Goal: Find specific page/section: Find specific page/section

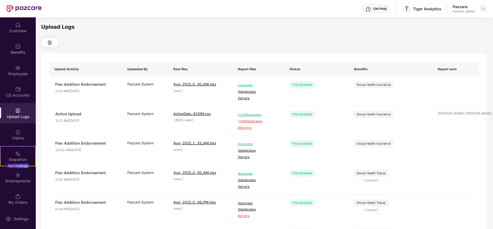
click at [483, 9] on img at bounding box center [483, 9] width 4 height 4
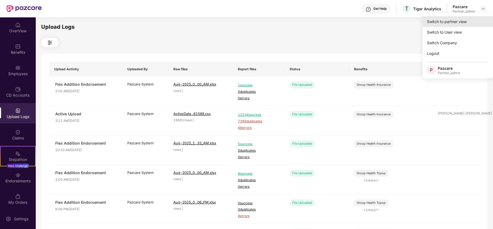
click at [455, 22] on div "Switch to partner view" at bounding box center [458, 21] width 70 height 11
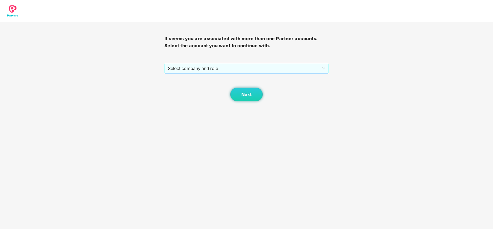
click at [217, 67] on span "Select company and role" at bounding box center [246, 68] width 157 height 10
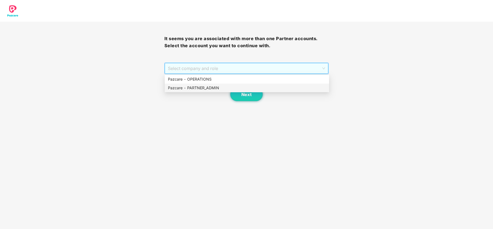
click at [194, 88] on div "Pazcare - PARTNER_ADMIN" at bounding box center [247, 88] width 158 height 6
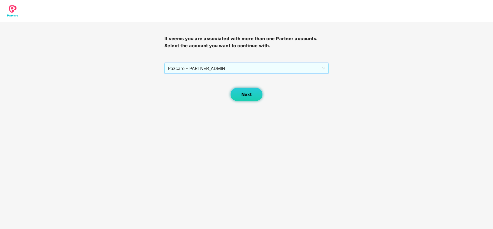
click at [240, 89] on button "Next" at bounding box center [246, 95] width 33 height 14
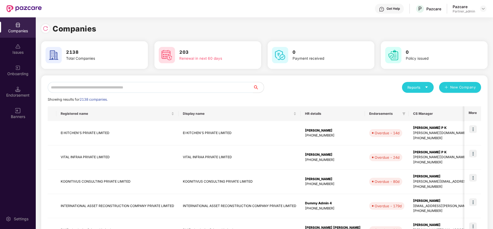
click at [198, 87] on input "text" at bounding box center [150, 87] width 205 height 11
paste input "*******"
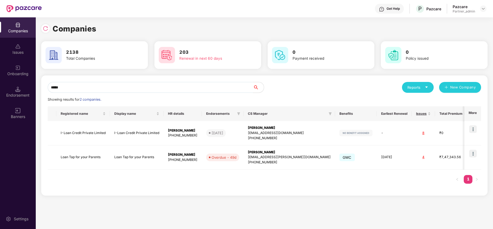
type input "****"
click at [474, 151] on img at bounding box center [473, 154] width 8 height 8
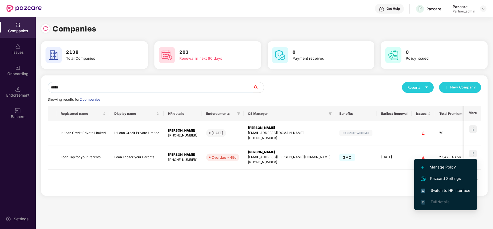
click at [444, 189] on span "Switch to HR interface" at bounding box center [445, 190] width 49 height 6
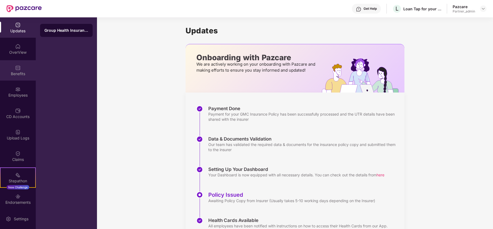
click at [13, 71] on div "Benefits" at bounding box center [18, 73] width 36 height 5
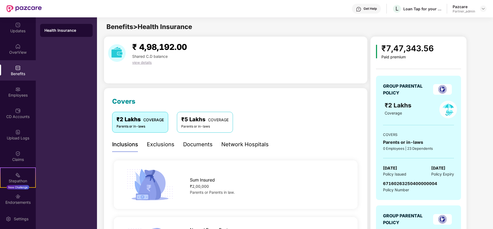
click at [480, 86] on div "₹7,47,343.56 Paid premium GROUP PARENTAL POLICY ₹2 Lakhs Coverage COVERS Parent…" at bounding box center [427, 186] width 115 height 300
click at [9, 95] on div "Employees" at bounding box center [18, 94] width 36 height 5
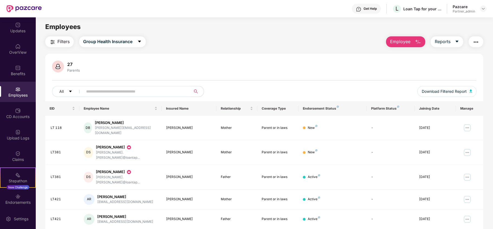
click at [54, 43] on img "button" at bounding box center [52, 42] width 7 height 7
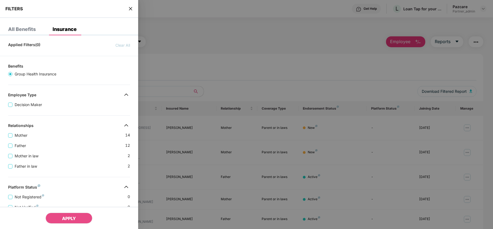
scroll to position [131, 0]
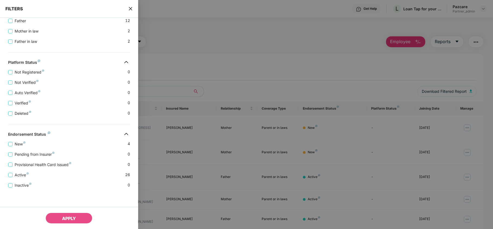
click at [129, 9] on icon "close" at bounding box center [130, 9] width 4 height 4
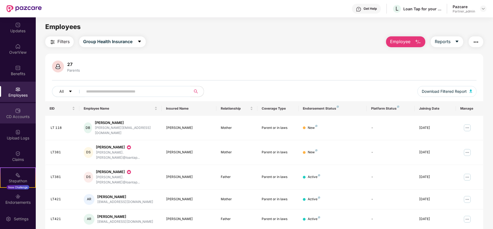
click at [18, 120] on div "CD Accounts" at bounding box center [18, 113] width 36 height 20
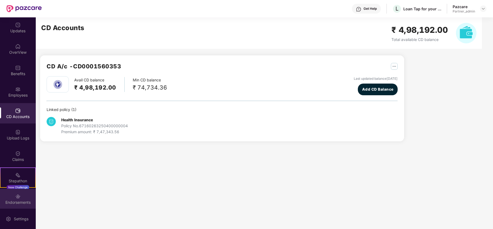
click at [22, 200] on div "Endorsements" at bounding box center [18, 201] width 36 height 5
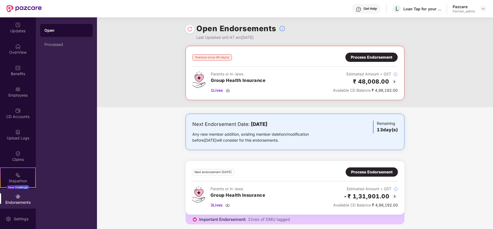
scroll to position [0, 0]
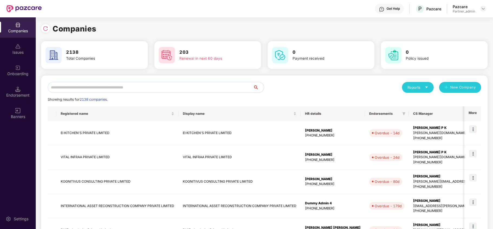
click at [72, 85] on input "text" at bounding box center [150, 87] width 205 height 11
paste input "*******"
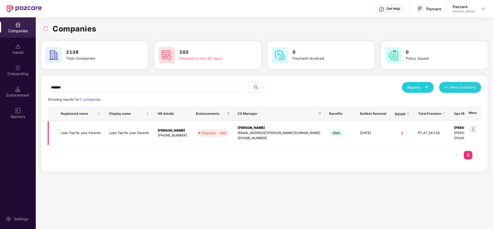
type input "*******"
click at [70, 134] on td "Loan Tap for your Parents" at bounding box center [80, 133] width 49 height 24
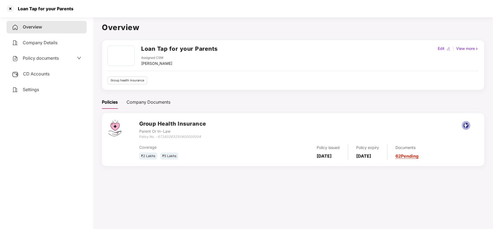
click at [27, 87] on span "Settings" at bounding box center [31, 89] width 16 height 5
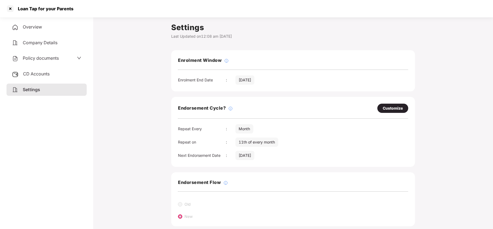
click at [34, 57] on span "Policy documents" at bounding box center [41, 57] width 36 height 5
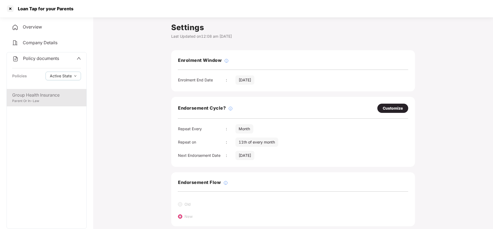
click at [44, 96] on div "Group Health Insurance" at bounding box center [46, 95] width 69 height 7
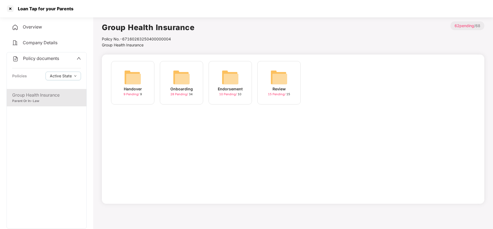
click at [188, 76] on img at bounding box center [181, 77] width 17 height 17
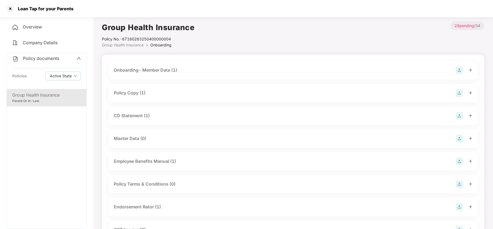
click at [146, 95] on div "Policy Copy (1)" at bounding box center [130, 92] width 32 height 7
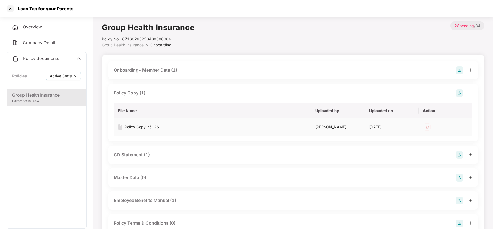
click at [150, 127] on div "Policy Copy 25-26" at bounding box center [142, 127] width 34 height 6
click at [127, 154] on div "CD Statement (1)" at bounding box center [132, 154] width 36 height 7
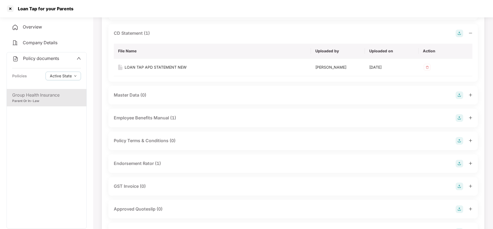
scroll to position [144, 0]
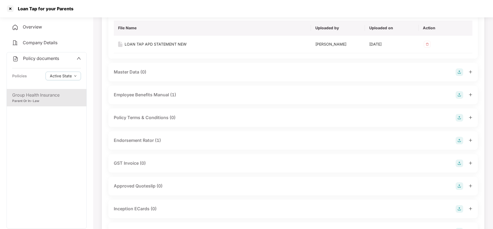
click at [150, 139] on div "Endorsement Rator (1)" at bounding box center [137, 140] width 47 height 7
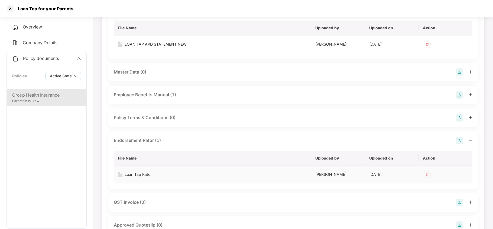
click at [144, 174] on div "Loan Tap Rator" at bounding box center [138, 174] width 27 height 6
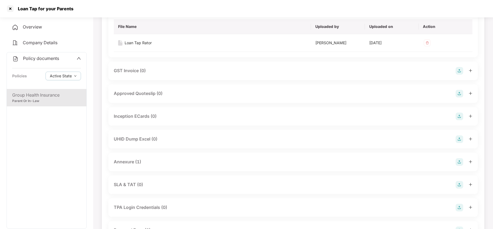
scroll to position [289, 0]
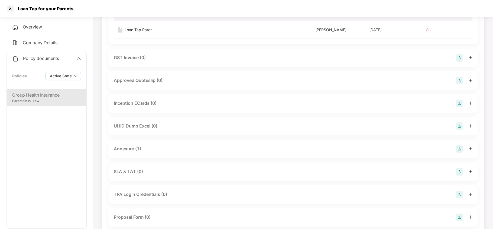
click at [131, 151] on div "Annexure (1)" at bounding box center [127, 148] width 27 height 7
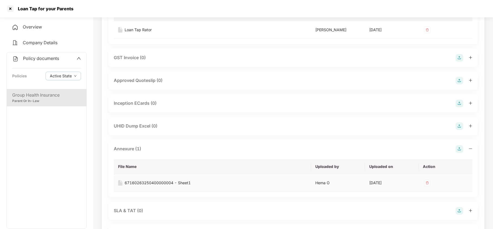
click at [153, 184] on div "67160263250400000004 - Sheet1" at bounding box center [158, 183] width 66 height 6
click at [11, 10] on div at bounding box center [10, 8] width 9 height 9
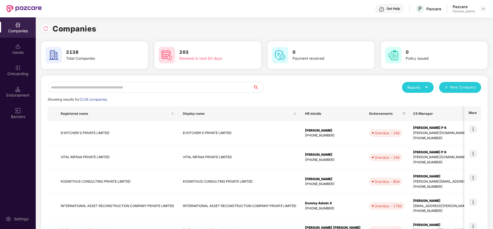
scroll to position [0, 0]
click at [100, 83] on input "text" at bounding box center [150, 87] width 205 height 11
paste input "**********"
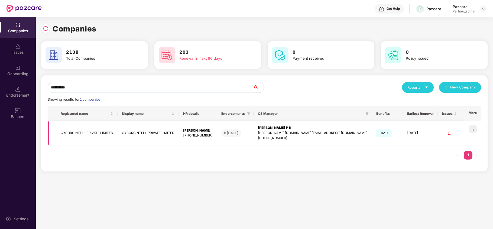
type input "**********"
click at [71, 130] on td "CYBORGINTELL PRIVATE LIMITED" at bounding box center [86, 133] width 61 height 24
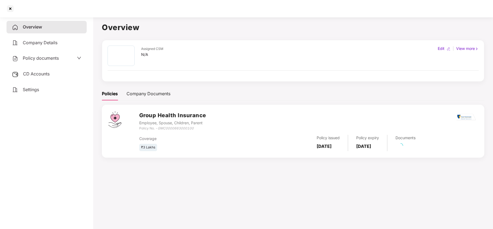
click at [35, 59] on span "Policy documents" at bounding box center [41, 57] width 36 height 5
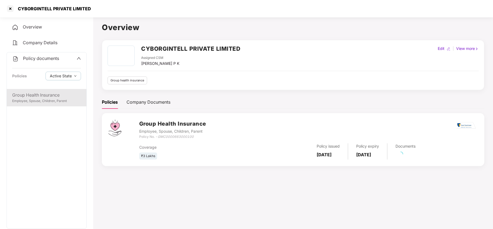
click at [48, 98] on div "Employee, Spouse, Children, Parent" at bounding box center [46, 100] width 69 height 5
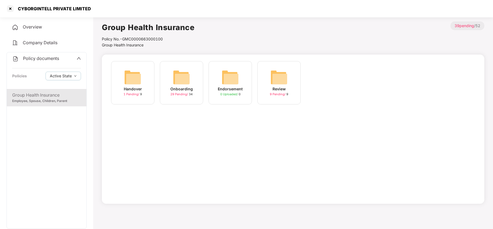
click at [176, 84] on img at bounding box center [181, 77] width 17 height 17
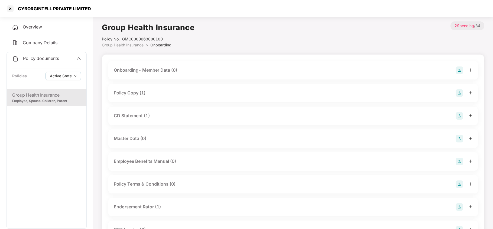
click at [148, 95] on div "Policy Copy (1)" at bounding box center [293, 93] width 359 height 8
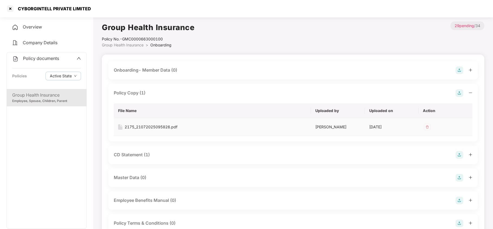
click at [146, 126] on div "2175_21072025095826.pdf" at bounding box center [151, 127] width 53 height 6
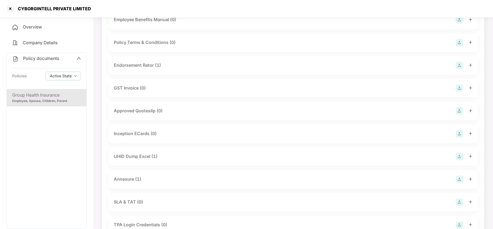
scroll to position [217, 0]
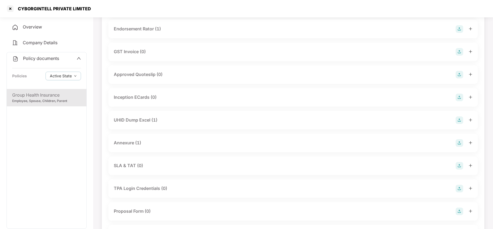
click at [135, 118] on div "UHID Dump Excel (1)" at bounding box center [136, 120] width 44 height 7
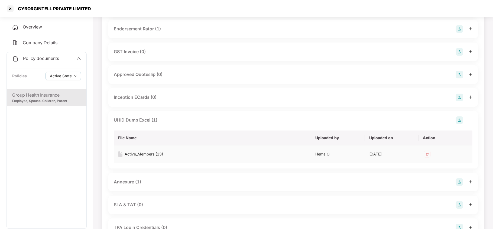
click at [146, 154] on div "Active_Members (13)" at bounding box center [144, 154] width 38 height 6
click at [131, 181] on div "Annexure (1)" at bounding box center [127, 181] width 27 height 7
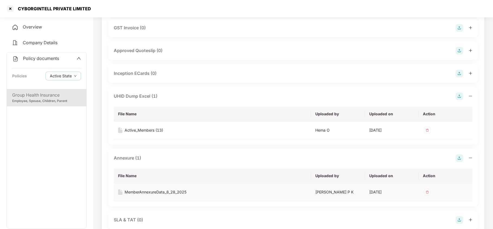
scroll to position [253, 0]
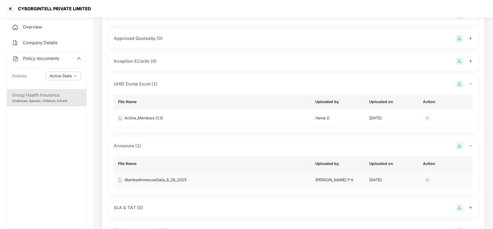
click at [156, 179] on div "MemberAnnexureData_8_28_2025" at bounding box center [156, 180] width 62 height 6
click at [8, 8] on div at bounding box center [10, 8] width 9 height 9
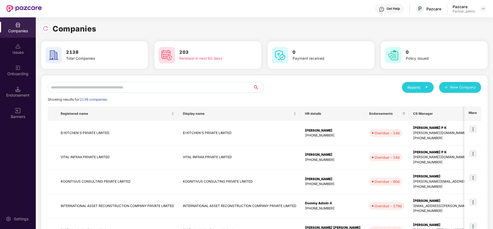
scroll to position [0, 0]
click at [100, 89] on input "text" at bounding box center [150, 87] width 205 height 11
paste input "**********"
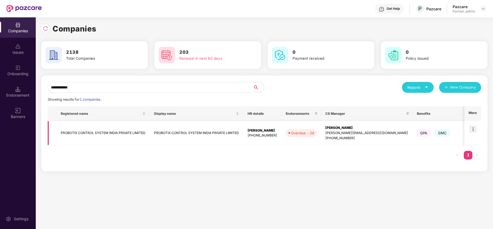
type input "**********"
click at [474, 131] on img at bounding box center [473, 129] width 8 height 8
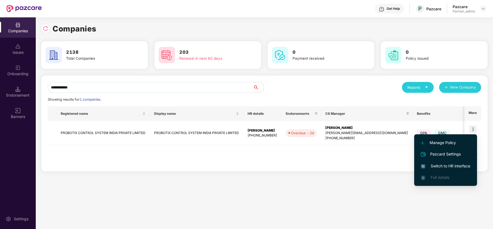
click at [456, 169] on span "Switch to HR interface" at bounding box center [445, 166] width 49 height 6
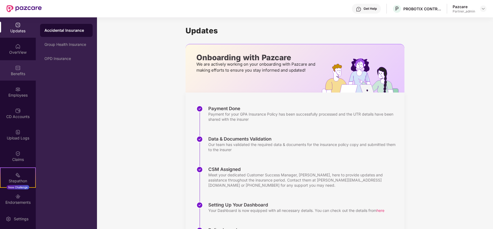
click at [12, 67] on div "Benefits" at bounding box center [18, 70] width 36 height 20
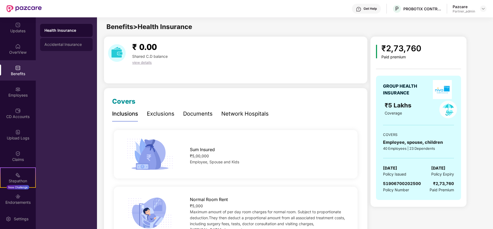
click at [72, 47] on div "Accidental Insurance" at bounding box center [66, 44] width 53 height 13
